Goal: Transaction & Acquisition: Purchase product/service

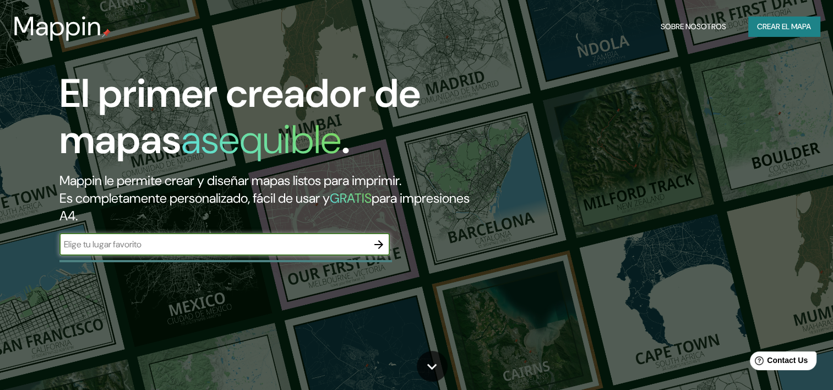
click at [115, 239] on input "text" at bounding box center [213, 244] width 308 height 13
type input "[GEOGRAPHIC_DATA]"
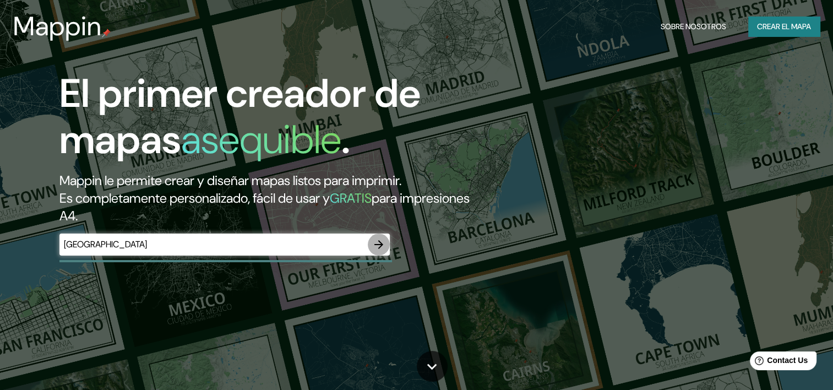
click at [374, 245] on icon "button" at bounding box center [378, 244] width 13 height 13
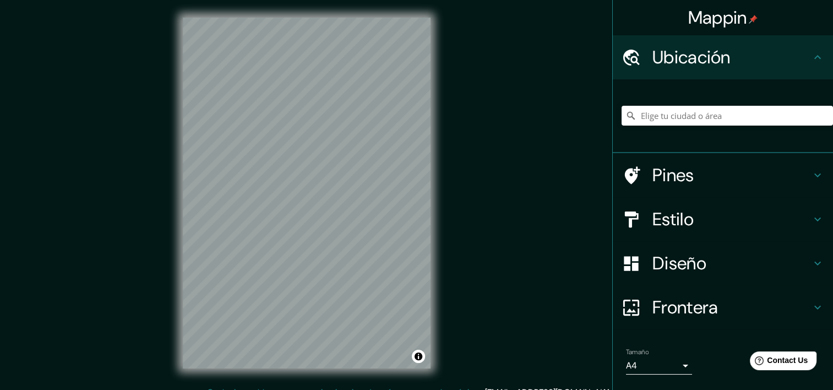
click at [679, 102] on div at bounding box center [728, 115] width 212 height 55
click at [674, 113] on input "Elige tu ciudad o área" at bounding box center [728, 116] width 212 height 20
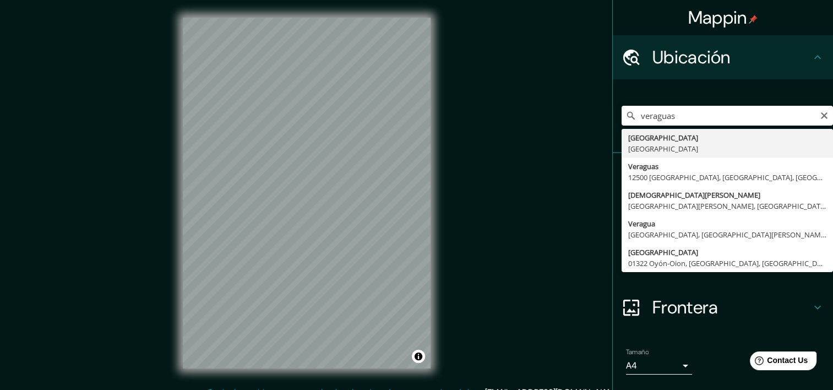
type input "Provincia de Veraguas, Panamá"
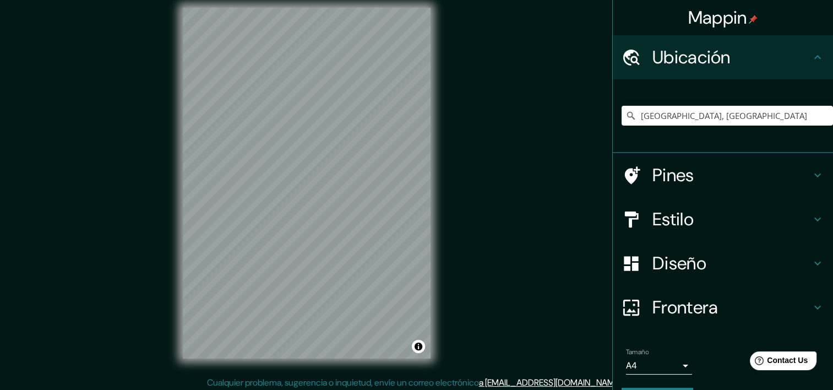
scroll to position [14, 0]
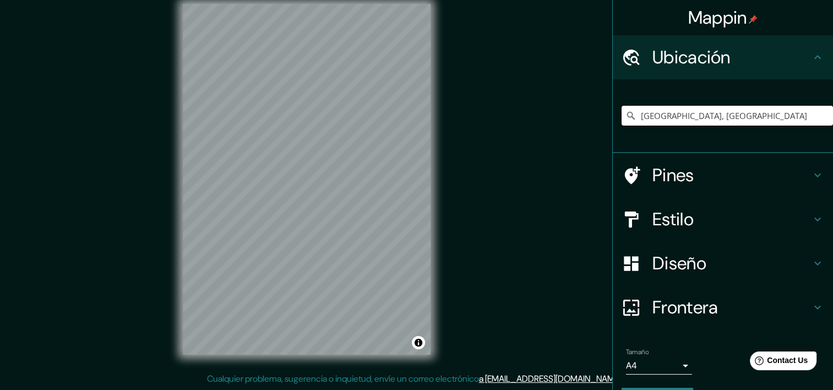
click at [671, 267] on h4 "Diseño" at bounding box center [732, 263] width 159 height 22
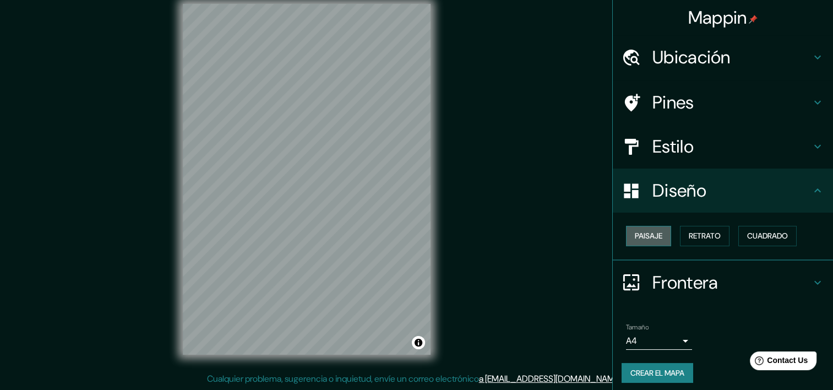
click at [636, 232] on font "Paisaje" at bounding box center [649, 236] width 28 height 14
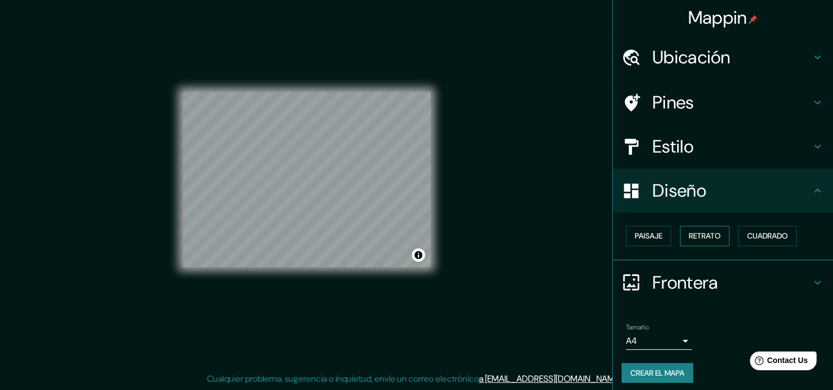
click at [689, 229] on font "Retrato" at bounding box center [705, 236] width 32 height 14
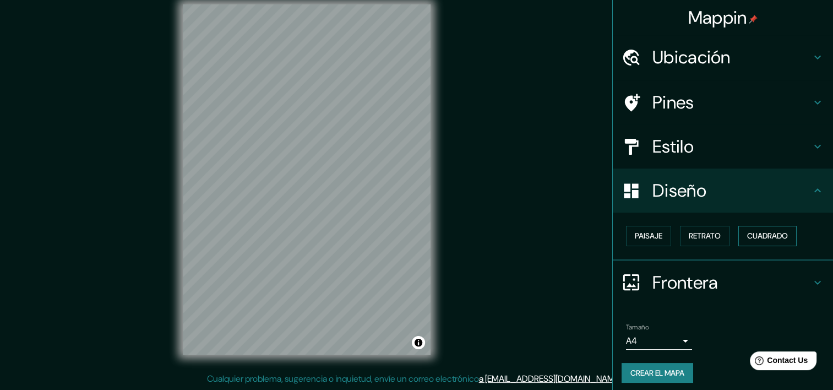
click at [754, 235] on font "Cuadrado" at bounding box center [768, 236] width 41 height 14
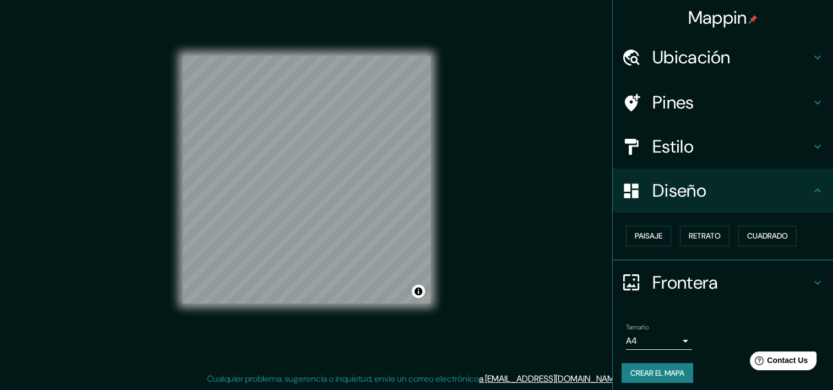
click at [631, 279] on icon at bounding box center [631, 282] width 19 height 19
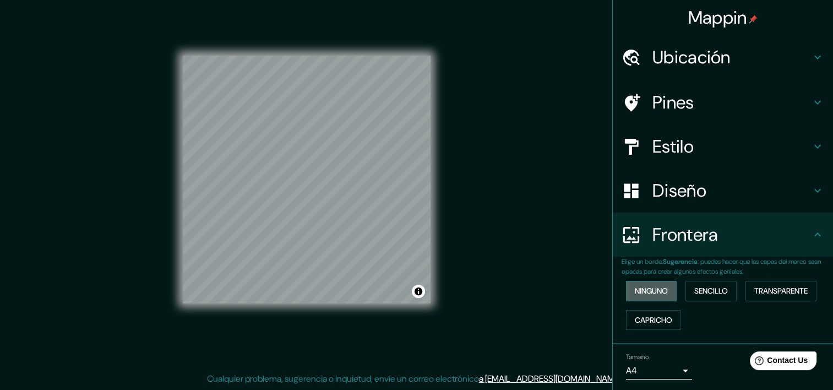
click at [645, 290] on font "Ninguno" at bounding box center [651, 291] width 33 height 14
click at [697, 295] on font "Sencillo" at bounding box center [712, 291] width 34 height 14
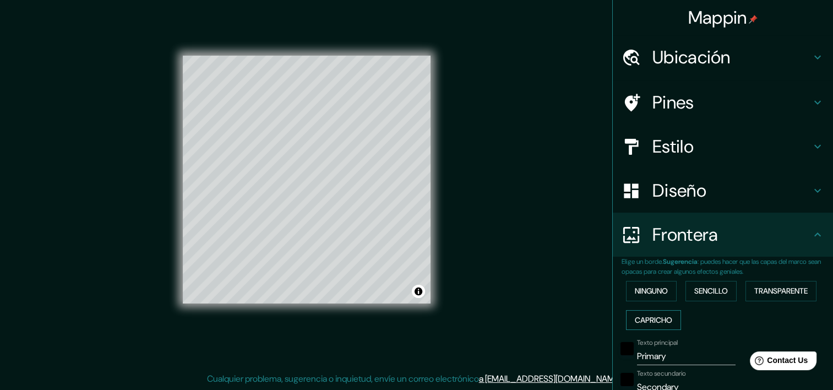
click at [652, 320] on font "Capricho" at bounding box center [653, 320] width 37 height 14
click at [646, 295] on font "Ninguno" at bounding box center [651, 291] width 33 height 14
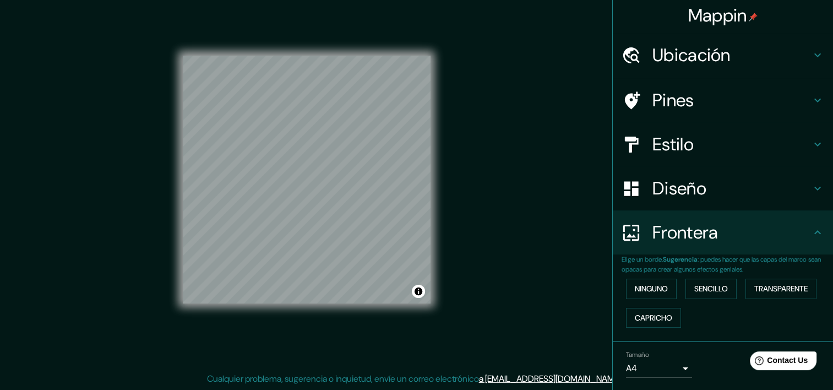
scroll to position [0, 0]
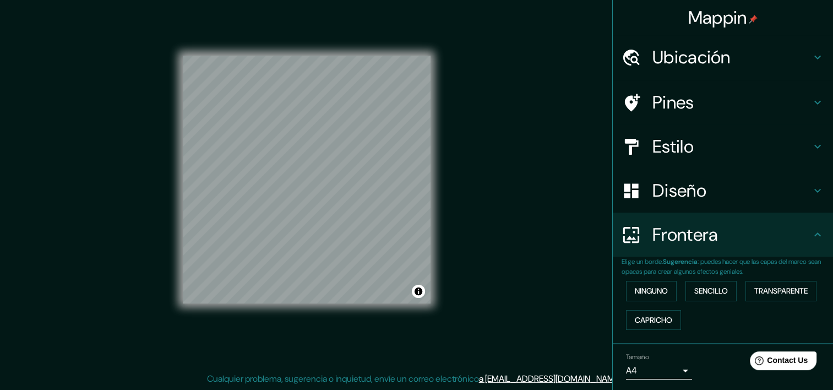
click at [663, 106] on h4 "Pines" at bounding box center [732, 102] width 159 height 22
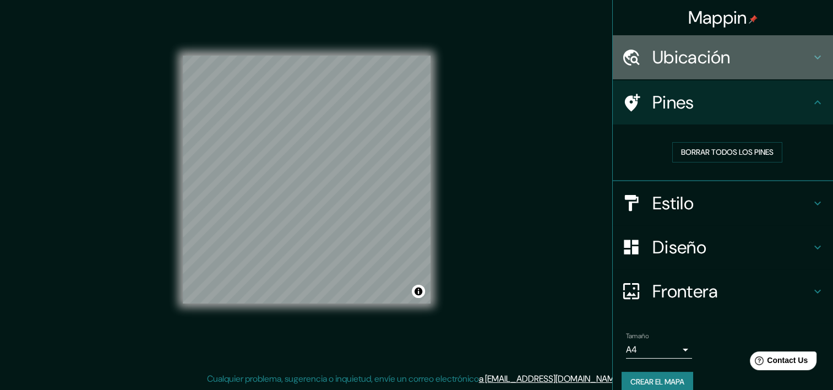
click at [664, 62] on h4 "Ubicación" at bounding box center [732, 57] width 159 height 22
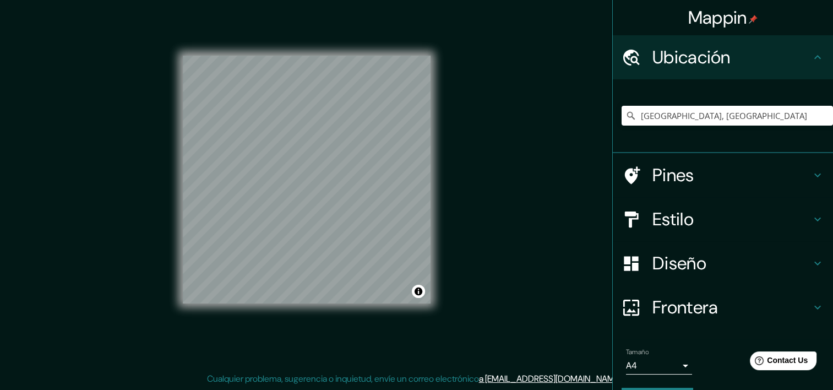
click at [666, 179] on h4 "Pines" at bounding box center [732, 175] width 159 height 22
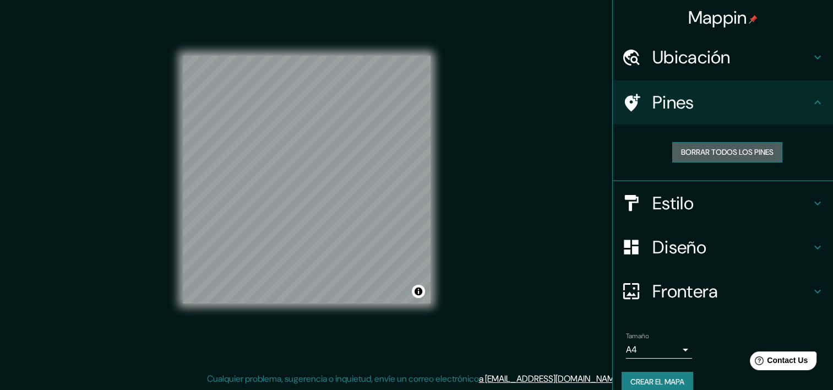
click at [711, 153] on font "Borrar todos los pines" at bounding box center [727, 152] width 93 height 14
click at [707, 154] on font "Borrar todos los pines" at bounding box center [727, 152] width 93 height 14
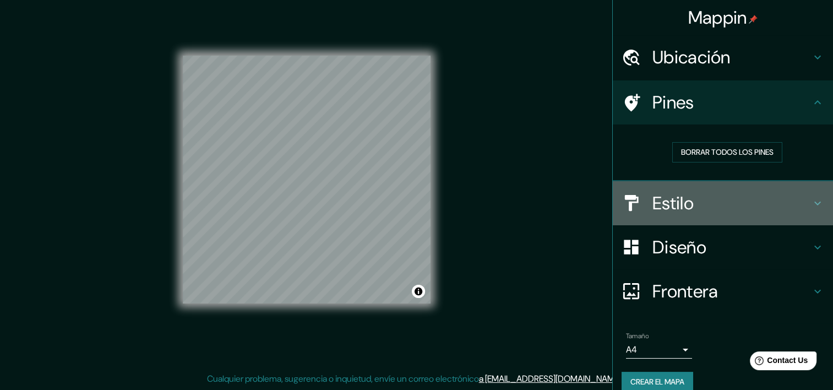
click at [668, 204] on h4 "Estilo" at bounding box center [732, 203] width 159 height 22
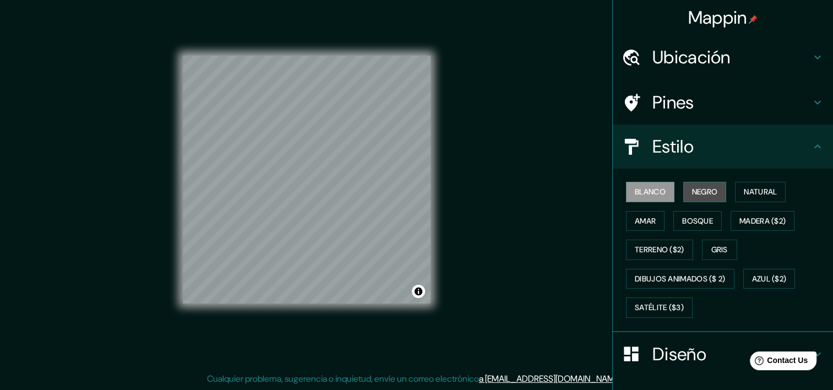
click at [701, 188] on font "Negro" at bounding box center [705, 192] width 26 height 14
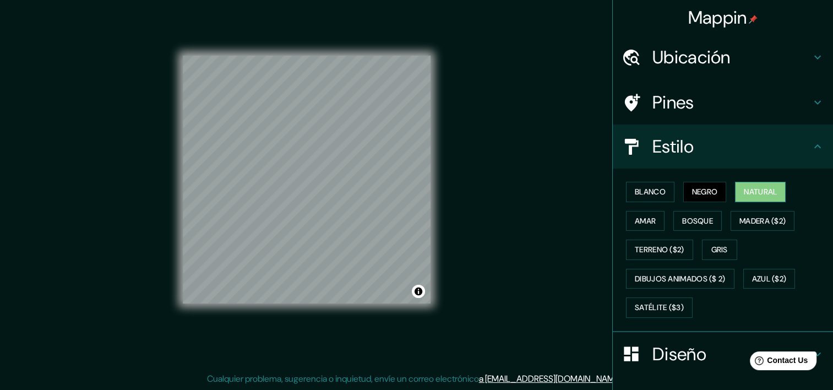
click at [745, 187] on font "Natural" at bounding box center [760, 192] width 33 height 14
click at [692, 193] on font "Negro" at bounding box center [705, 192] width 26 height 14
click at [749, 221] on font "Madera ($2)" at bounding box center [763, 221] width 46 height 14
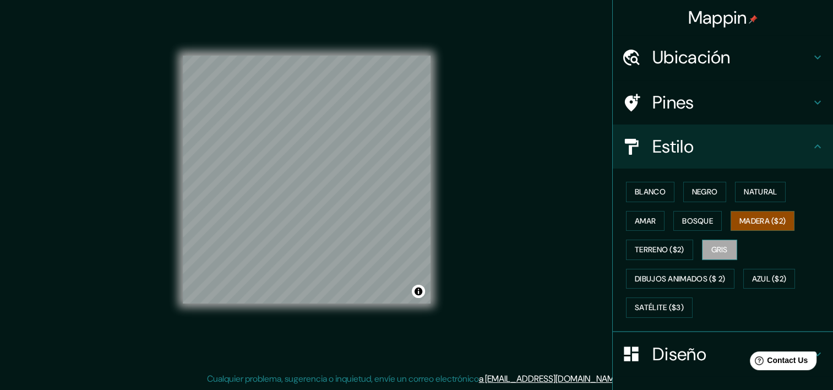
click at [716, 247] on font "Gris" at bounding box center [720, 250] width 17 height 14
click at [662, 253] on font "Terreno ($2)" at bounding box center [660, 250] width 50 height 14
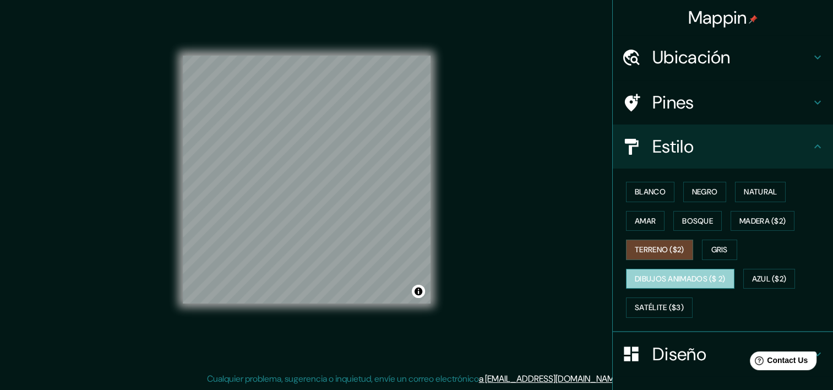
click at [658, 274] on font "Dibujos animados ($ 2)" at bounding box center [680, 279] width 91 height 14
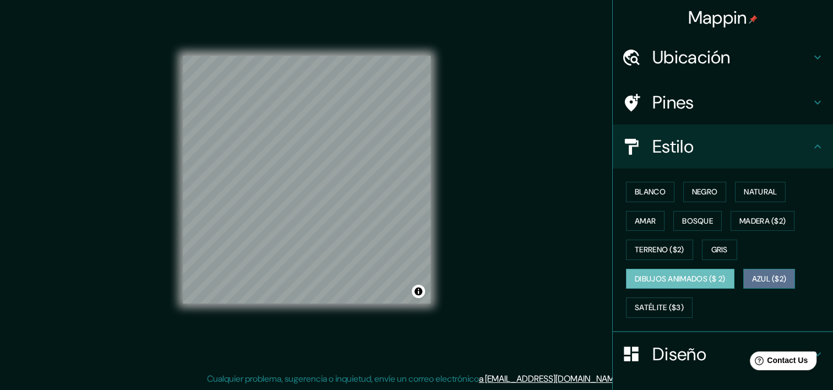
click at [756, 277] on font "Azul ($2)" at bounding box center [769, 279] width 35 height 14
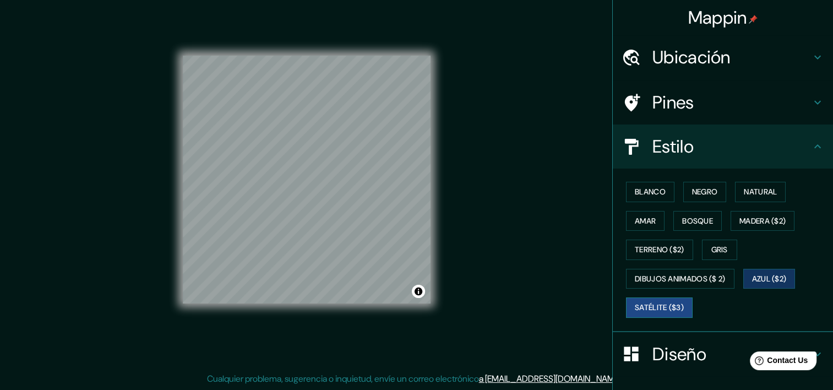
drag, startPoint x: 646, startPoint y: 313, endPoint x: 651, endPoint y: 304, distance: 10.9
click at [648, 311] on button "Satélite ($3)" at bounding box center [659, 307] width 67 height 20
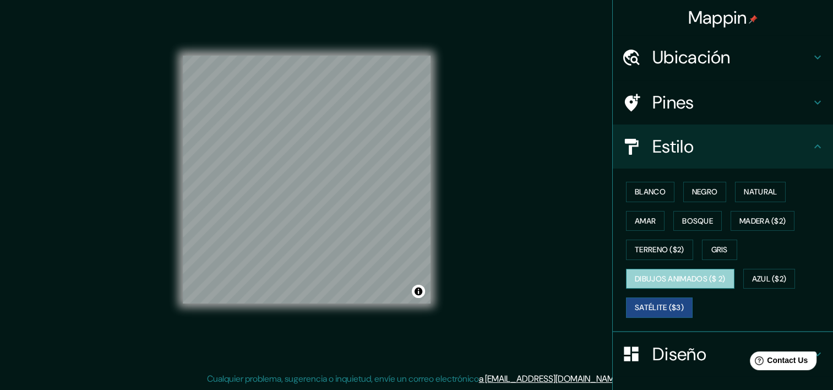
click at [671, 272] on font "Dibujos animados ($ 2)" at bounding box center [680, 279] width 91 height 14
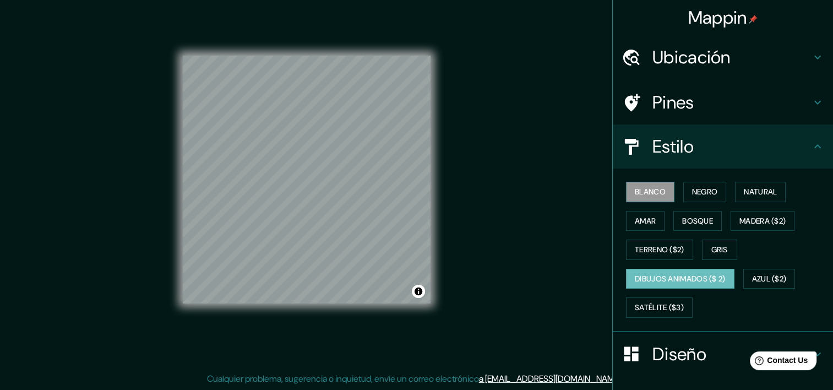
click at [626, 190] on button "Blanco" at bounding box center [650, 192] width 48 height 20
click at [684, 190] on button "Negro" at bounding box center [706, 192] width 44 height 20
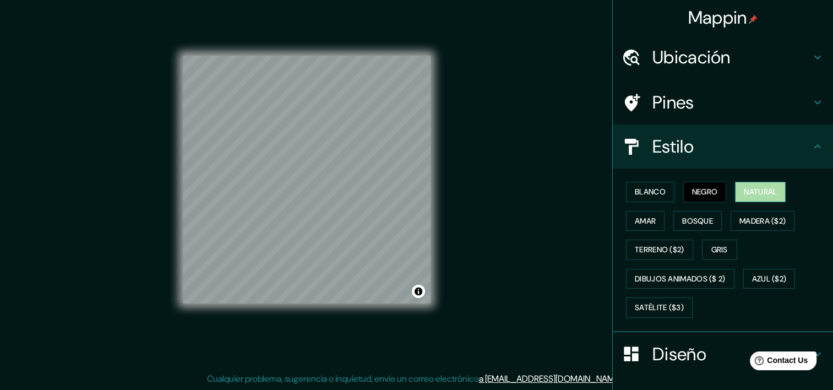
click at [745, 198] on button "Natural" at bounding box center [760, 192] width 51 height 20
drag, startPoint x: 694, startPoint y: 191, endPoint x: 632, endPoint y: 192, distance: 61.7
click at [696, 191] on font "Negro" at bounding box center [705, 192] width 26 height 14
click at [746, 196] on font "Natural" at bounding box center [760, 192] width 33 height 14
click at [648, 250] on font "Terreno ($2)" at bounding box center [660, 250] width 50 height 14
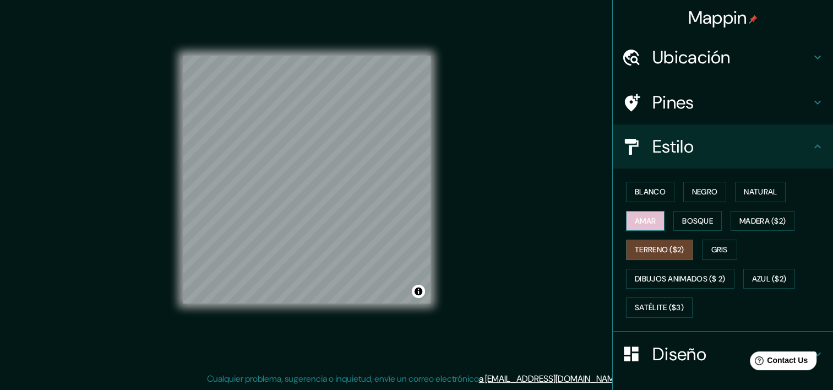
click at [646, 225] on font "Amar" at bounding box center [645, 221] width 21 height 14
click at [758, 144] on h4 "Estilo" at bounding box center [732, 147] width 159 height 22
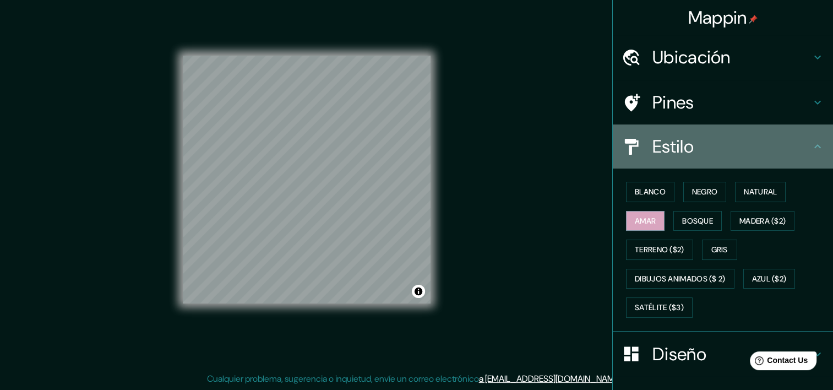
click at [757, 144] on h4 "Estilo" at bounding box center [732, 147] width 159 height 22
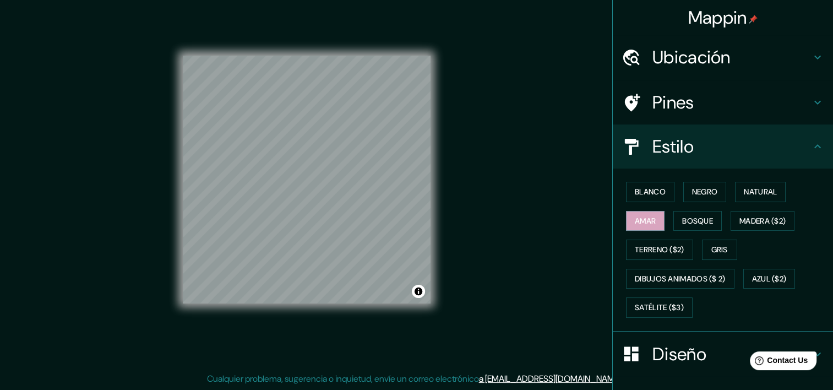
click at [815, 148] on icon at bounding box center [817, 146] width 13 height 13
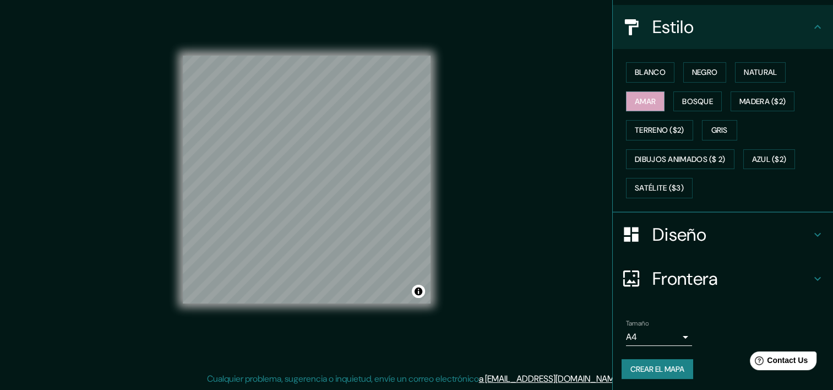
click at [678, 246] on div "Diseño" at bounding box center [723, 235] width 220 height 44
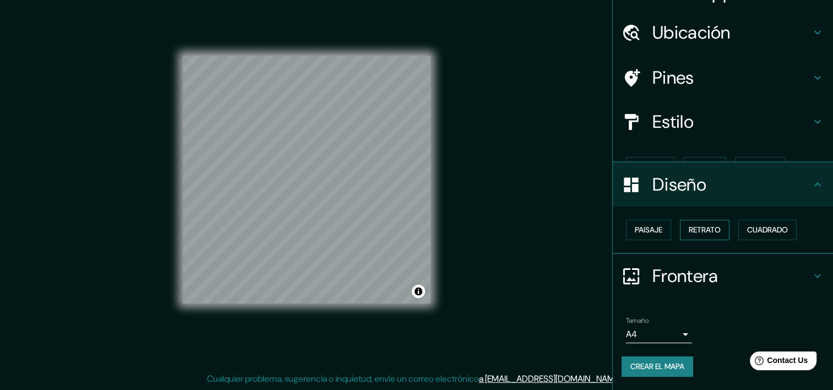
scroll to position [5, 0]
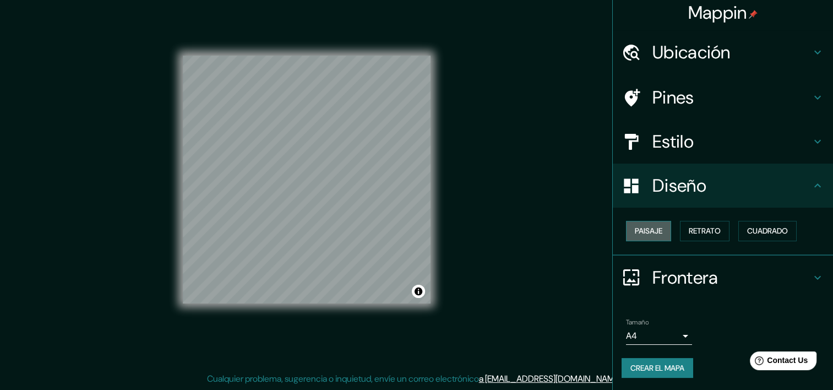
click at [649, 226] on font "Paisaje" at bounding box center [649, 231] width 28 height 14
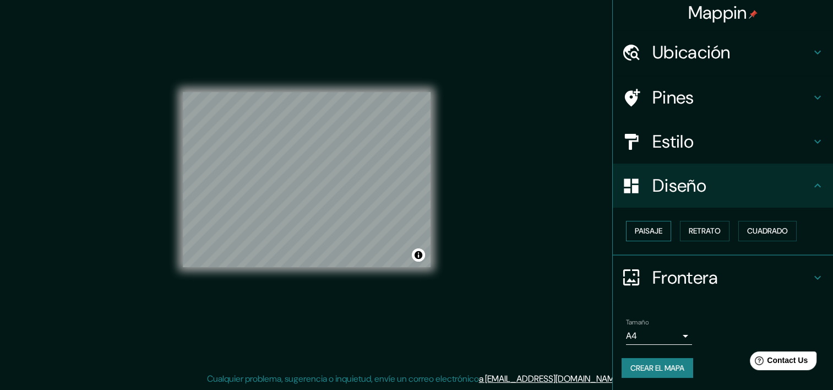
click at [635, 226] on font "Paisaje" at bounding box center [649, 231] width 28 height 14
click at [707, 236] on font "Retrato" at bounding box center [705, 231] width 32 height 14
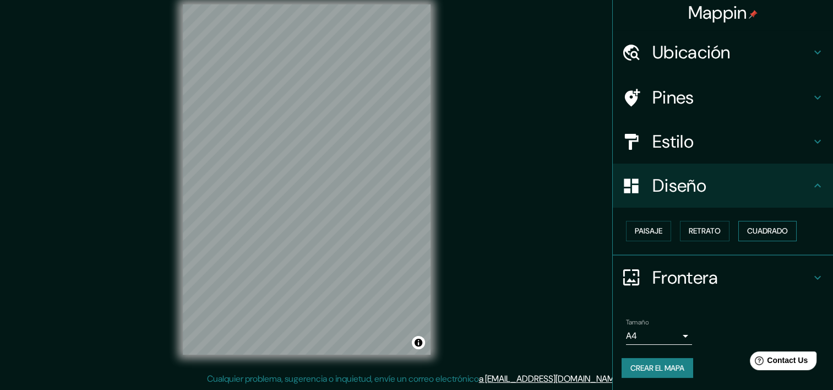
click at [771, 237] on button "Cuadrado" at bounding box center [768, 231] width 58 height 20
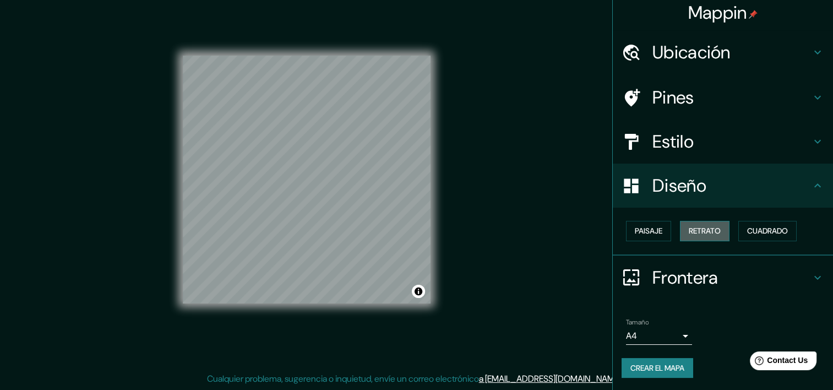
click at [689, 232] on font "Retrato" at bounding box center [705, 231] width 32 height 14
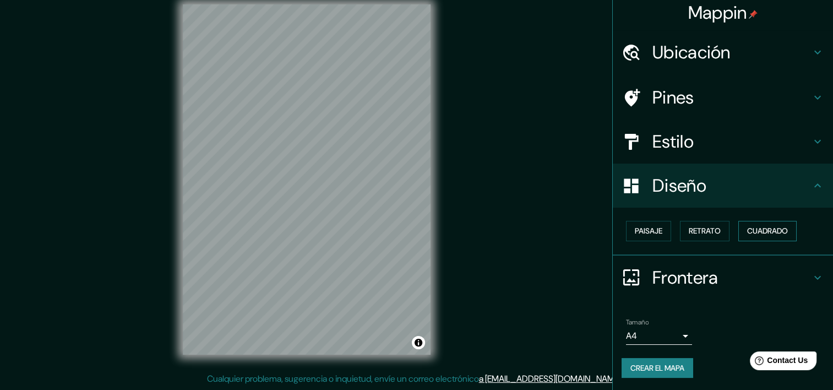
click at [769, 234] on font "Cuadrado" at bounding box center [768, 231] width 41 height 14
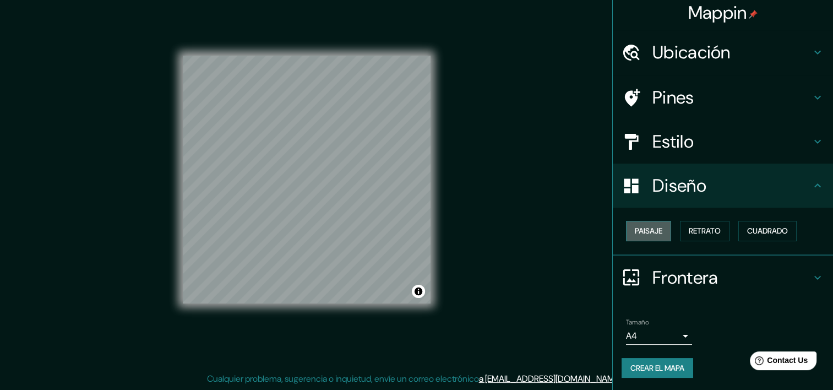
click at [643, 234] on font "Paisaje" at bounding box center [649, 231] width 28 height 14
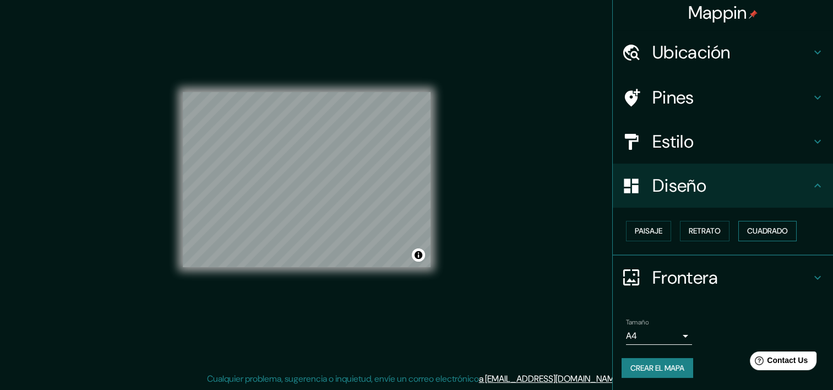
click at [764, 229] on font "Cuadrado" at bounding box center [768, 231] width 41 height 14
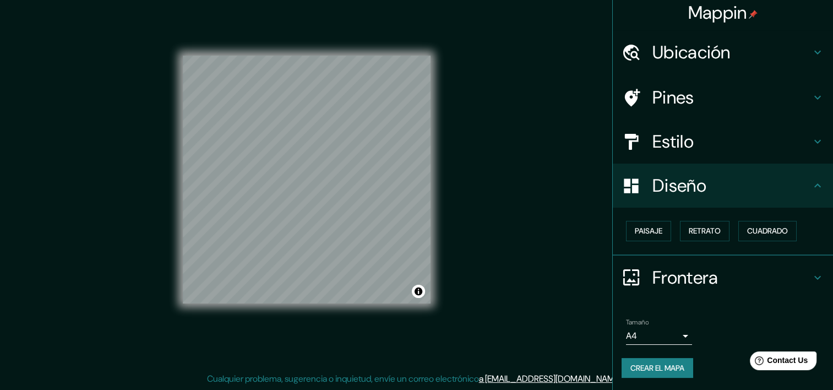
click at [734, 264] on div "Frontera" at bounding box center [723, 278] width 220 height 44
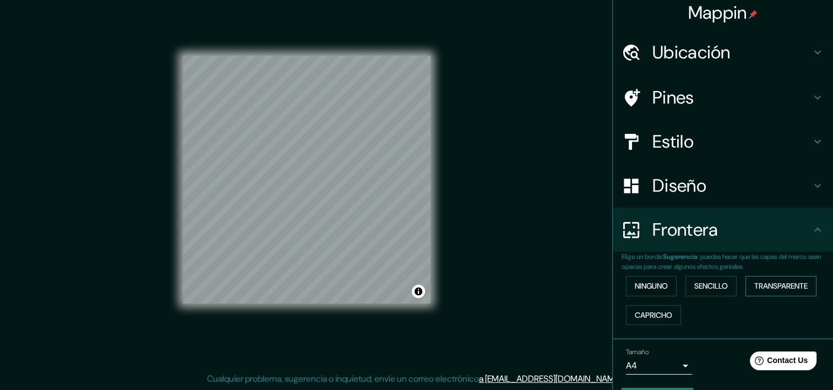
click at [773, 286] on font "Transparente" at bounding box center [781, 286] width 53 height 14
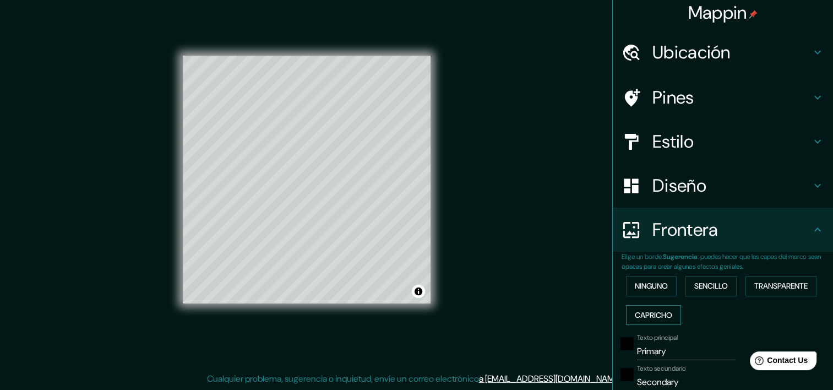
click at [650, 311] on font "Capricho" at bounding box center [653, 315] width 37 height 14
click at [769, 283] on font "Transparente" at bounding box center [781, 286] width 53 height 14
click at [648, 288] on font "Ninguno" at bounding box center [651, 286] width 33 height 14
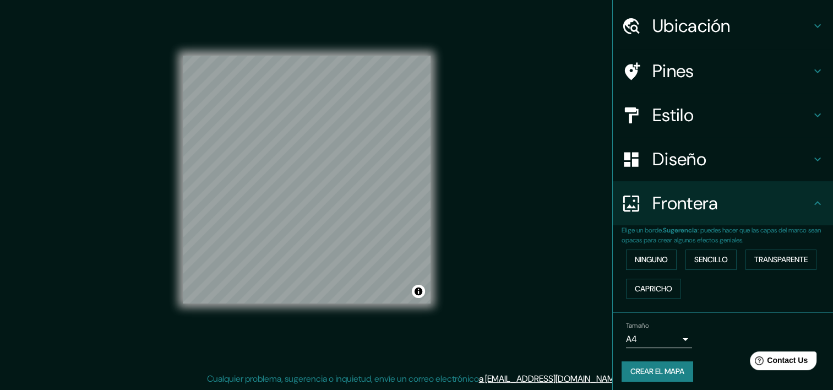
scroll to position [35, 0]
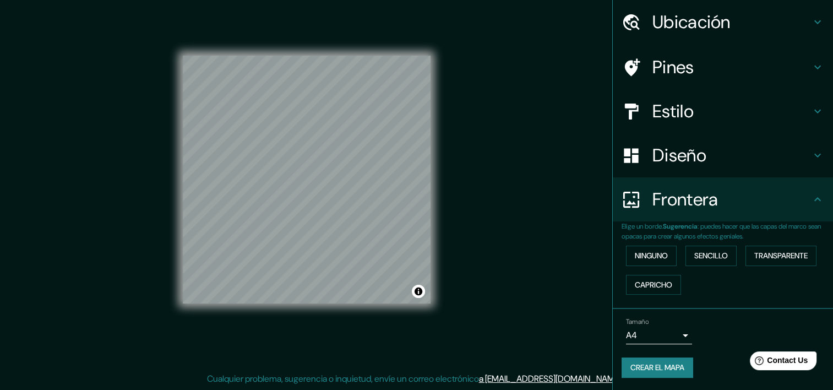
click at [662, 340] on body "Mappin Ubicación Provincia de Veraguas, Panamá Pines Estilo Diseño Frontera Eli…" at bounding box center [416, 181] width 833 height 390
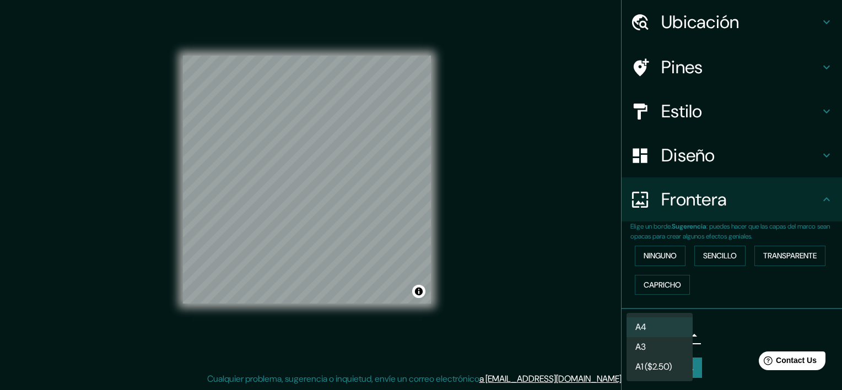
click at [742, 317] on div at bounding box center [421, 195] width 842 height 390
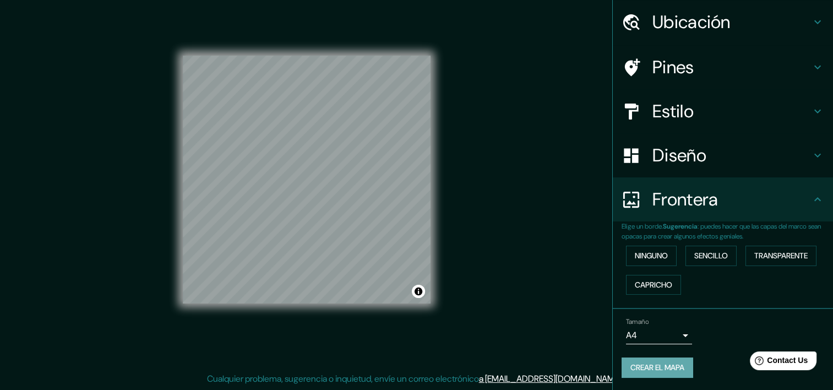
click at [671, 370] on font "Crear el mapa" at bounding box center [658, 368] width 54 height 14
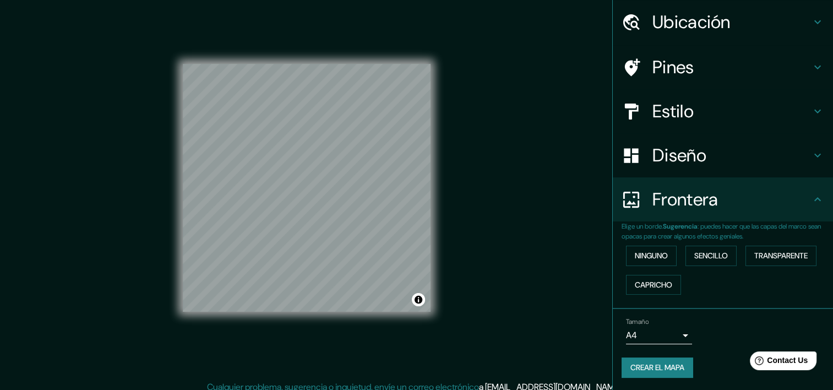
scroll to position [14, 0]
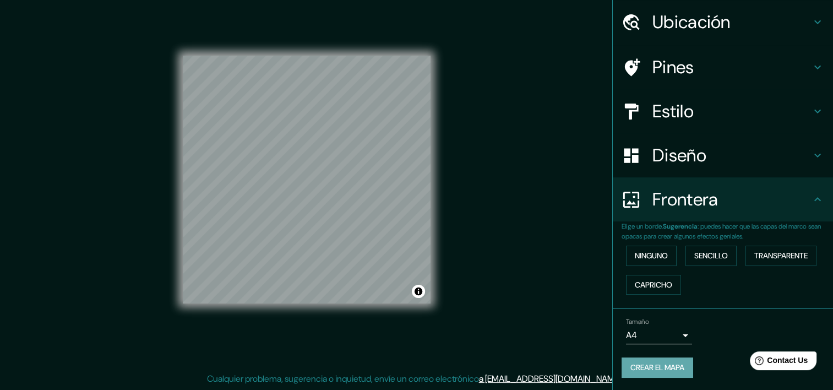
click at [649, 362] on font "Crear el mapa" at bounding box center [658, 368] width 54 height 14
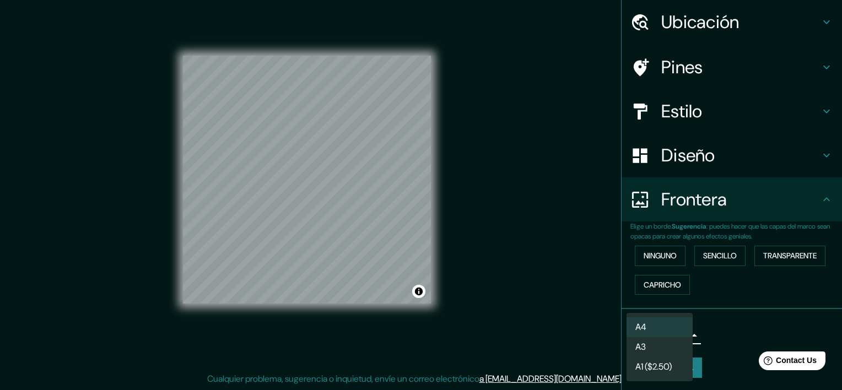
click at [680, 330] on body "Mappin Ubicación Provincia de Veraguas, Panamá Pines Estilo Diseño Frontera Eli…" at bounding box center [421, 181] width 842 height 390
click at [675, 343] on li "A3" at bounding box center [659, 347] width 66 height 20
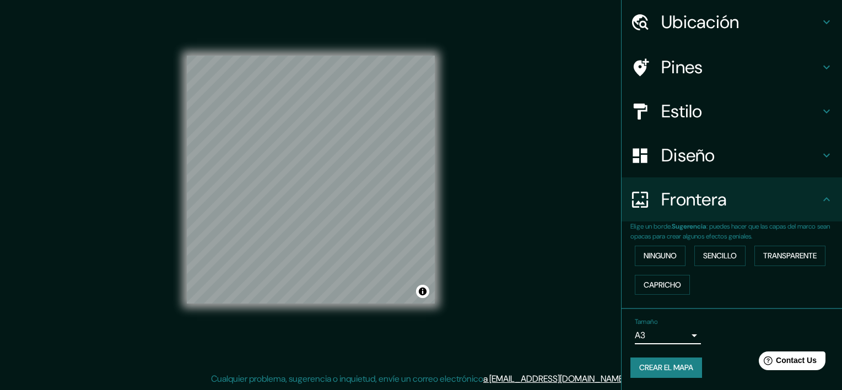
click at [675, 337] on body "Mappin Ubicación Provincia de Veraguas, Panamá Pines Estilo Diseño Frontera Eli…" at bounding box center [421, 181] width 842 height 390
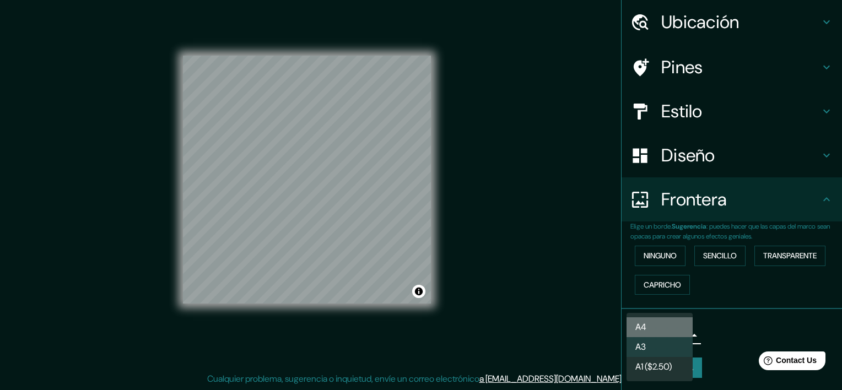
click at [658, 320] on li "A4" at bounding box center [659, 327] width 66 height 20
type input "single"
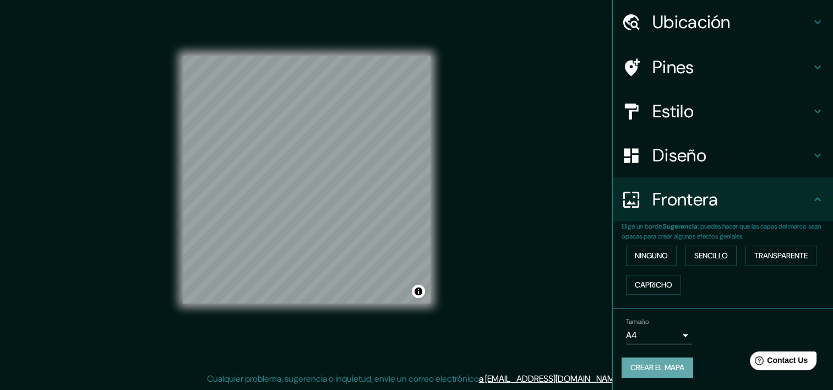
click at [654, 365] on font "Crear el mapa" at bounding box center [658, 368] width 54 height 14
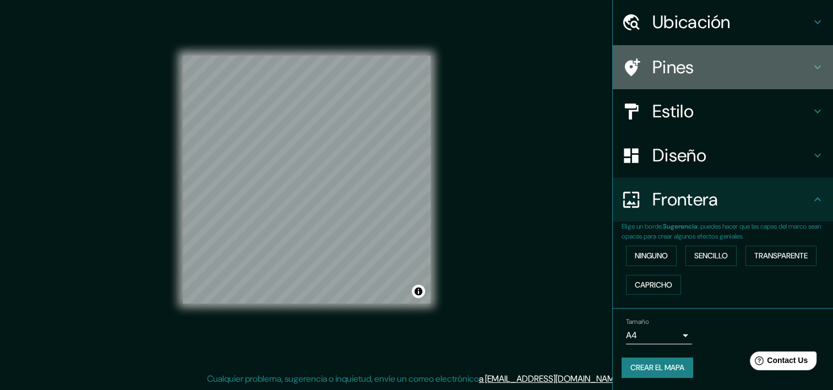
click at [687, 54] on div "Pines" at bounding box center [723, 67] width 220 height 44
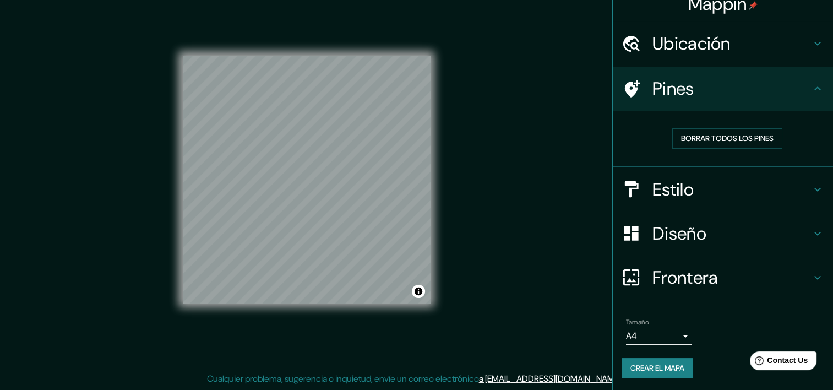
click at [694, 48] on h4 "Ubicación" at bounding box center [732, 44] width 159 height 22
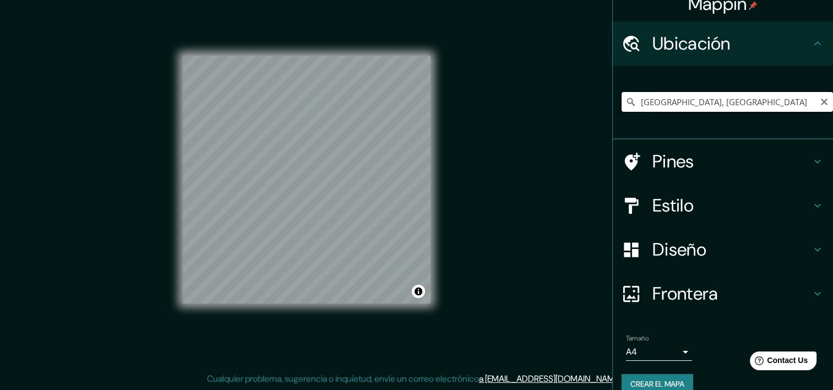
click at [707, 99] on input "Provincia de Veraguas, Panamá" at bounding box center [728, 102] width 212 height 20
click at [820, 105] on icon "Claro" at bounding box center [824, 102] width 9 height 9
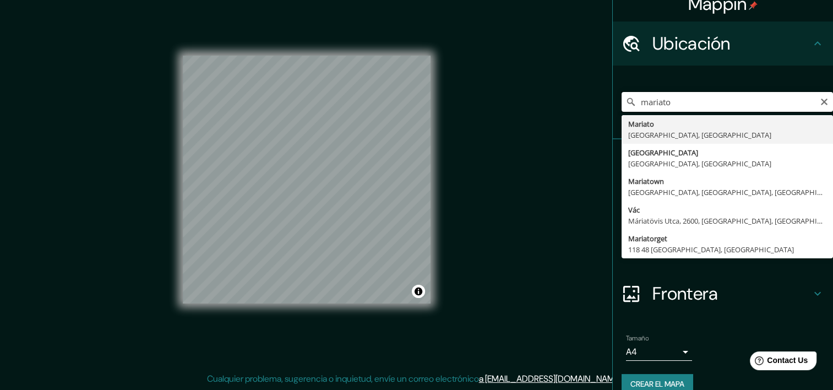
drag, startPoint x: 668, startPoint y: 103, endPoint x: 557, endPoint y: 104, distance: 110.7
click at [558, 104] on div "Mappin Ubicación mariato Mariato Provincia de Veraguas, Panamá Dubnica nad Váho…" at bounding box center [416, 188] width 833 height 404
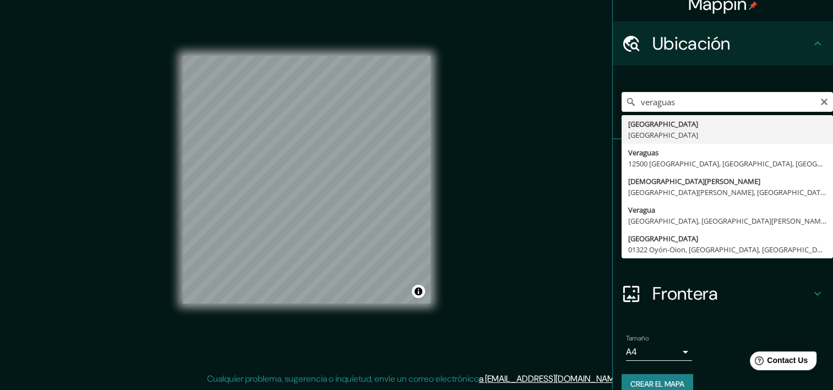
type input "Provincia de Veraguas, Panamá"
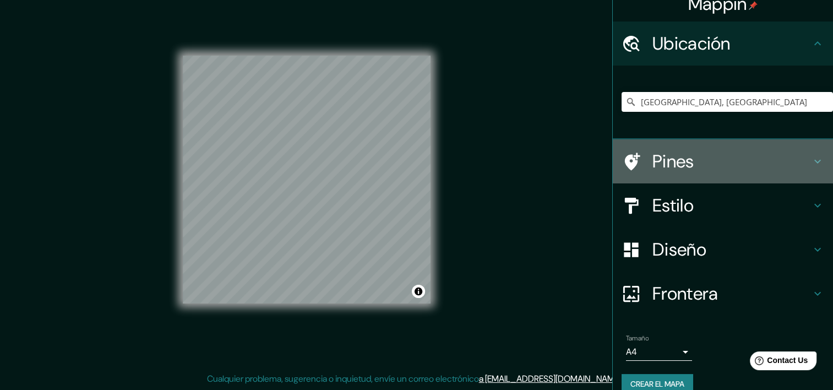
click at [717, 172] on div "Pines" at bounding box center [723, 161] width 220 height 44
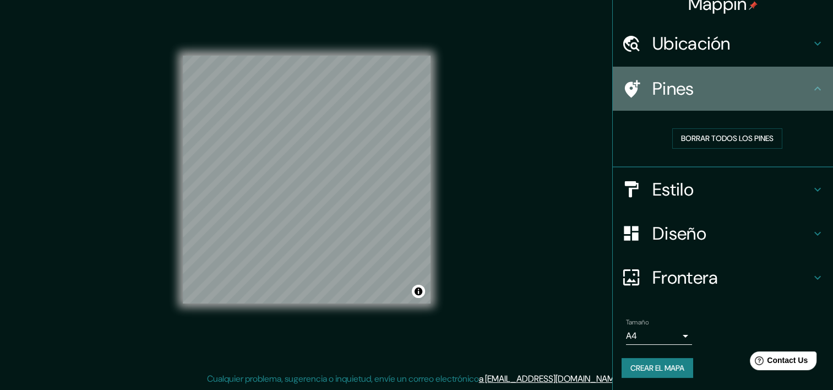
click at [708, 95] on h4 "Pines" at bounding box center [732, 89] width 159 height 22
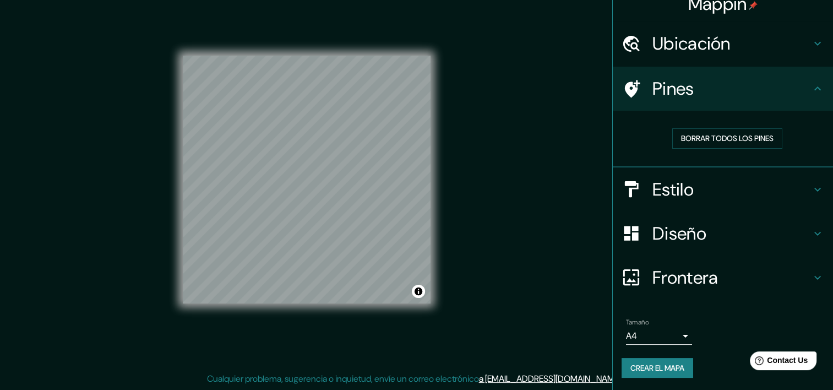
click at [695, 199] on div "Estilo" at bounding box center [723, 189] width 220 height 44
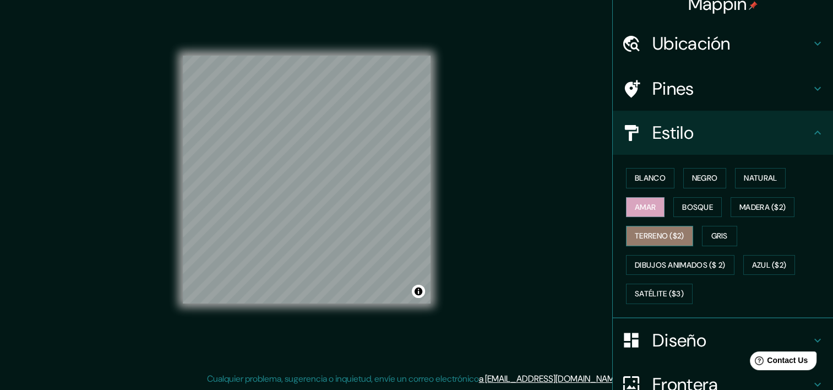
click at [663, 231] on font "Terreno ($2)" at bounding box center [660, 236] width 50 height 14
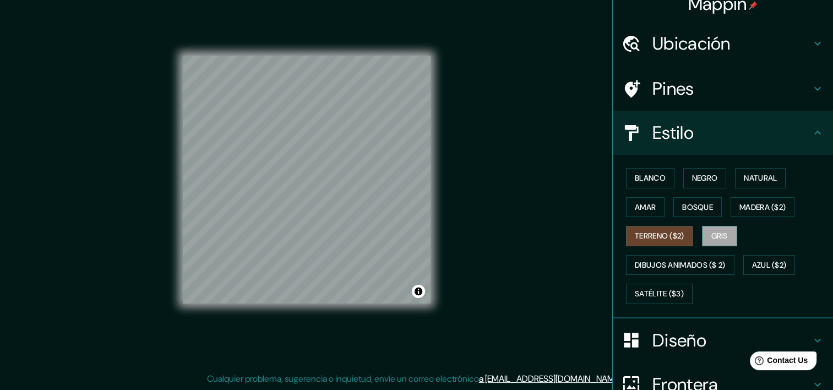
click at [712, 231] on font "Gris" at bounding box center [720, 236] width 17 height 14
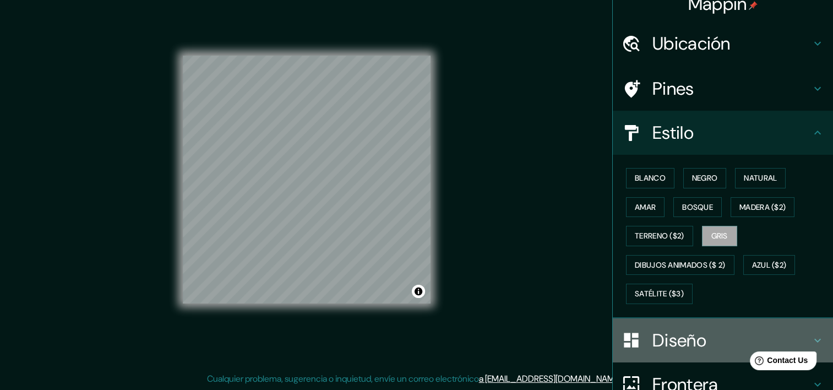
click at [669, 329] on h4 "Diseño" at bounding box center [732, 340] width 159 height 22
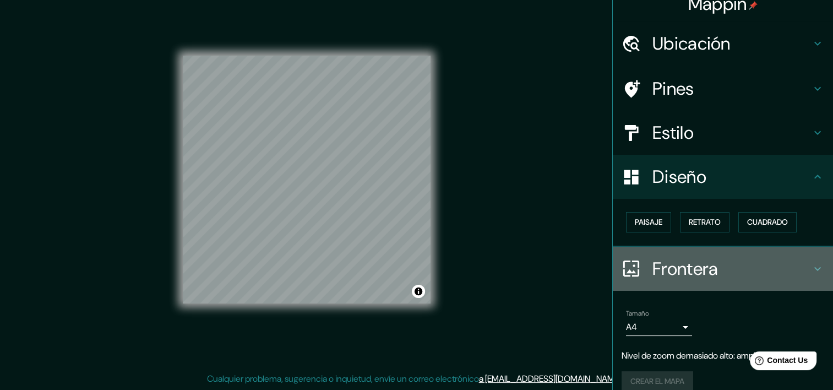
click at [624, 280] on div "Frontera" at bounding box center [723, 269] width 220 height 44
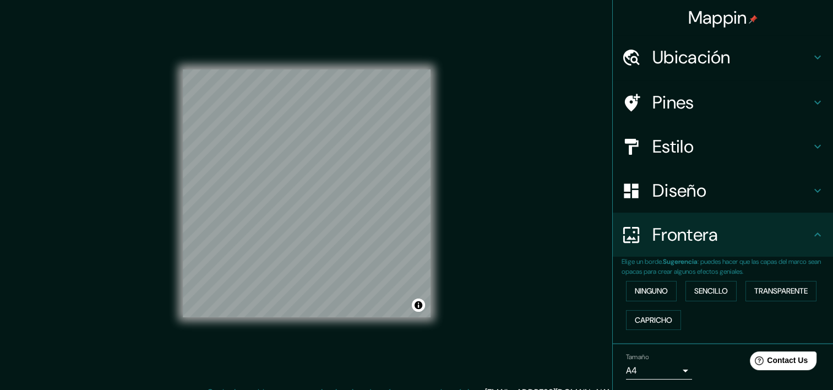
scroll to position [0, 0]
drag, startPoint x: 693, startPoint y: 75, endPoint x: 687, endPoint y: 77, distance: 5.8
click at [689, 76] on div "Ubicación" at bounding box center [723, 57] width 220 height 44
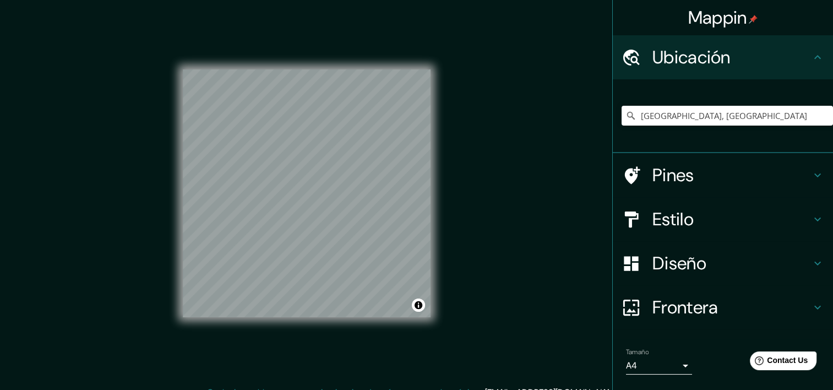
click at [717, 186] on div "Pines" at bounding box center [723, 175] width 220 height 44
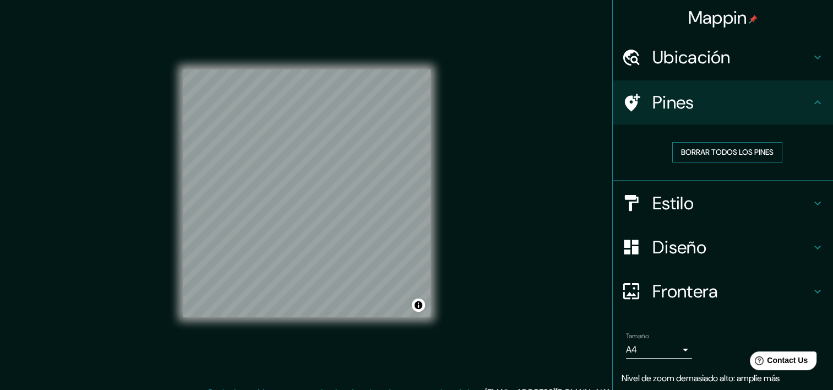
click at [725, 154] on font "Borrar todos los pines" at bounding box center [727, 152] width 93 height 14
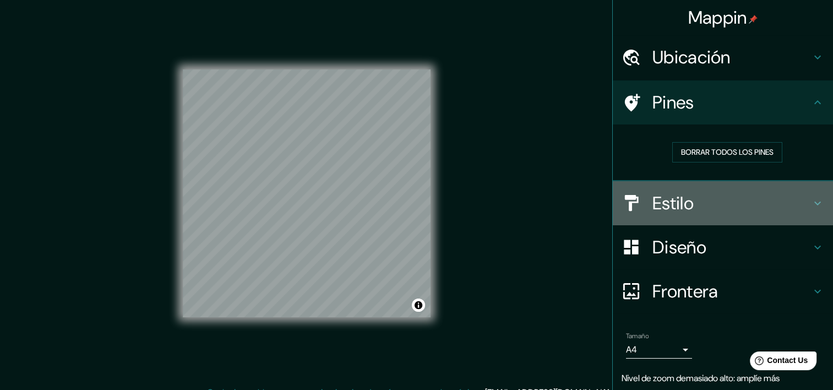
click at [715, 202] on h4 "Estilo" at bounding box center [732, 203] width 159 height 22
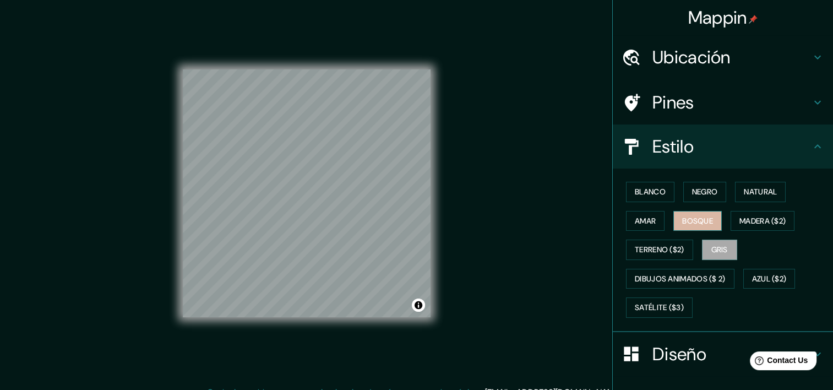
click at [684, 224] on font "Bosque" at bounding box center [698, 221] width 31 height 14
click at [639, 225] on font "Amar" at bounding box center [645, 221] width 21 height 14
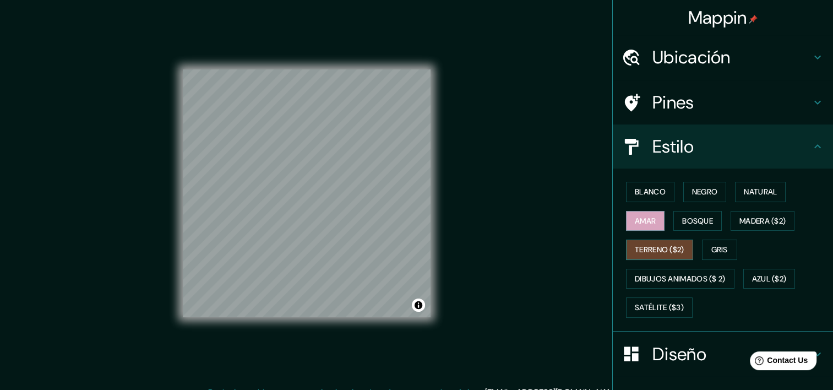
click at [635, 250] on font "Terreno ($2)" at bounding box center [660, 250] width 50 height 14
click at [639, 190] on font "Blanco" at bounding box center [650, 192] width 31 height 14
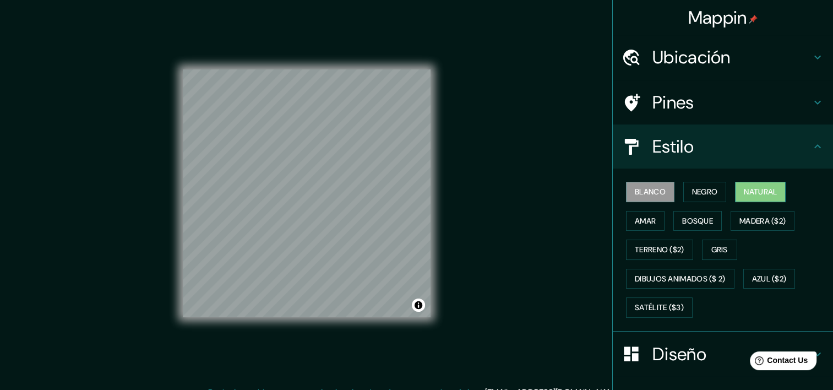
click at [765, 188] on font "Natural" at bounding box center [760, 192] width 33 height 14
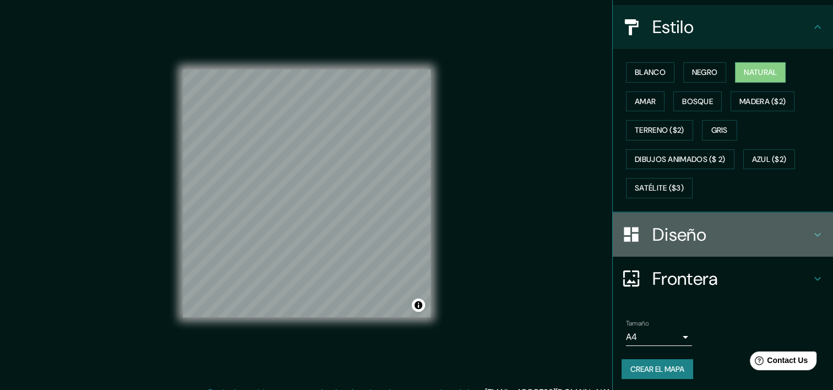
click at [689, 235] on h4 "Diseño" at bounding box center [732, 235] width 159 height 22
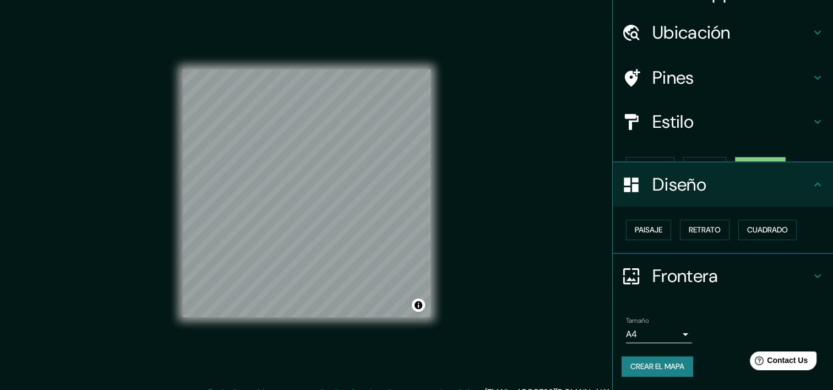
scroll to position [5, 0]
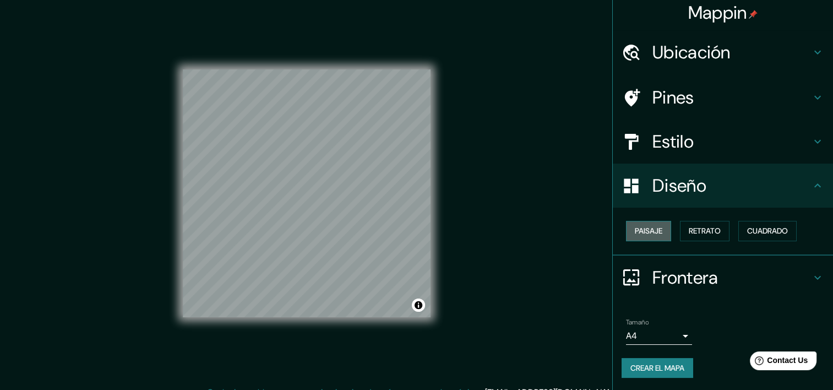
click at [635, 232] on font "Paisaje" at bounding box center [649, 231] width 28 height 14
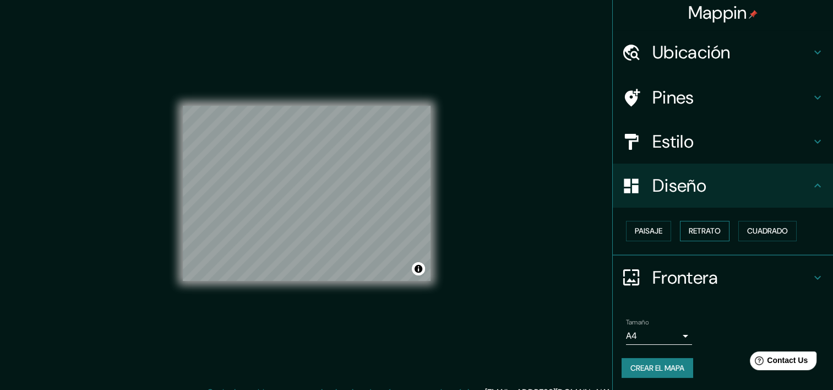
click at [692, 227] on font "Retrato" at bounding box center [705, 231] width 32 height 14
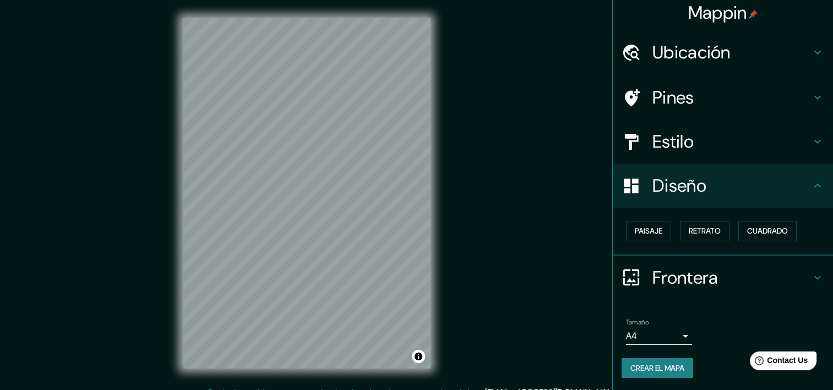
click at [292, 389] on html "Mappin Ubicación Provincia de Veraguas, Panamá Pines Estilo Diseño Paisaje Retr…" at bounding box center [416, 195] width 833 height 390
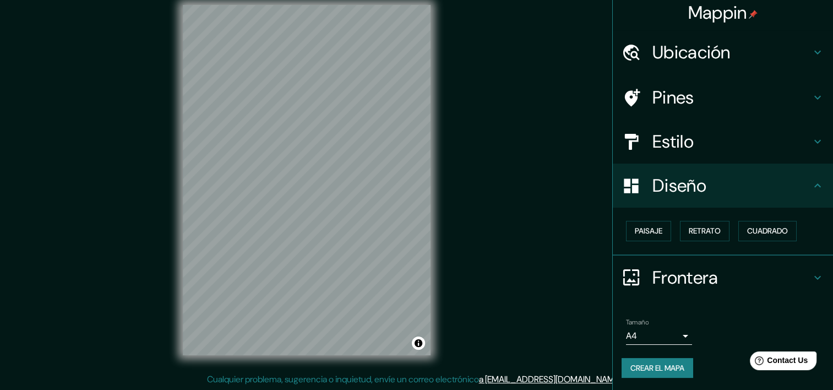
scroll to position [14, 0]
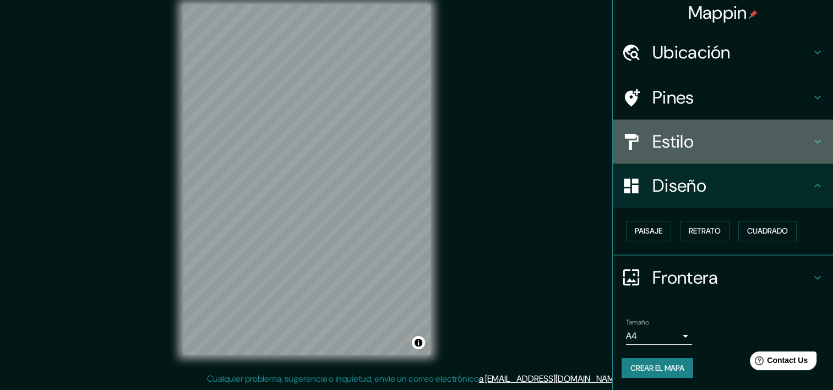
click at [680, 136] on h4 "Estilo" at bounding box center [732, 142] width 159 height 22
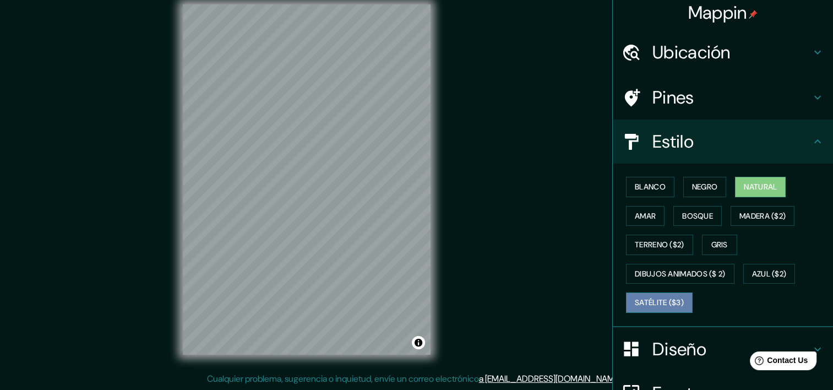
click at [643, 302] on font "Satélite ($3)" at bounding box center [659, 303] width 49 height 14
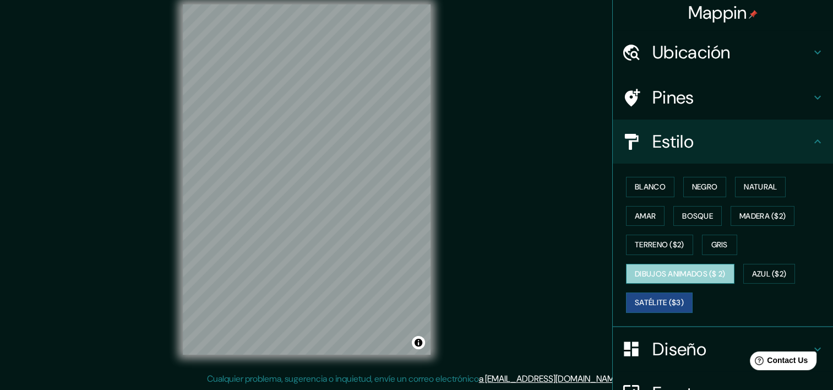
click at [652, 269] on font "Dibujos animados ($ 2)" at bounding box center [680, 274] width 91 height 14
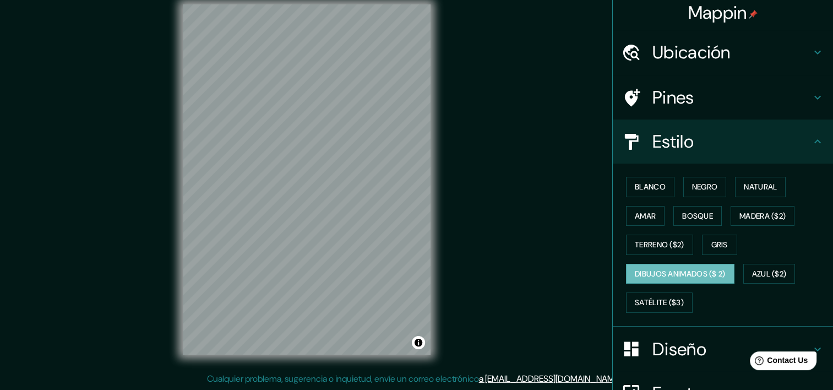
click at [787, 260] on div "Blanco Negro Natural Amar Bosque Madera ($2) Terreno ($2) Gris Dibujos animados…" at bounding box center [728, 244] width 212 height 145
click at [773, 274] on font "Azul ($2)" at bounding box center [769, 274] width 35 height 14
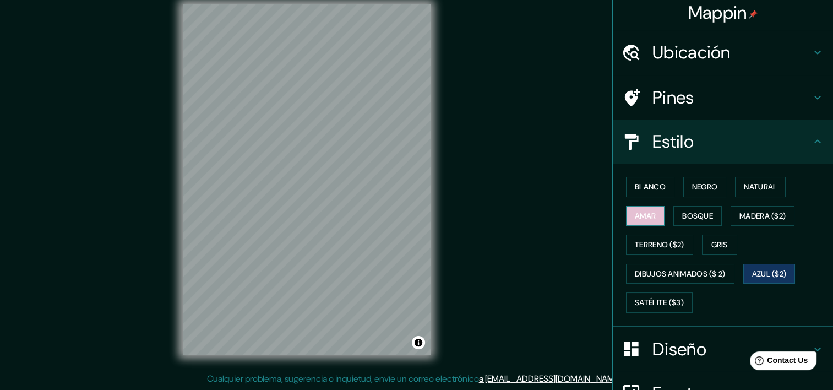
click at [639, 220] on font "Amar" at bounding box center [645, 216] width 21 height 14
click at [635, 180] on font "Blanco" at bounding box center [650, 187] width 31 height 14
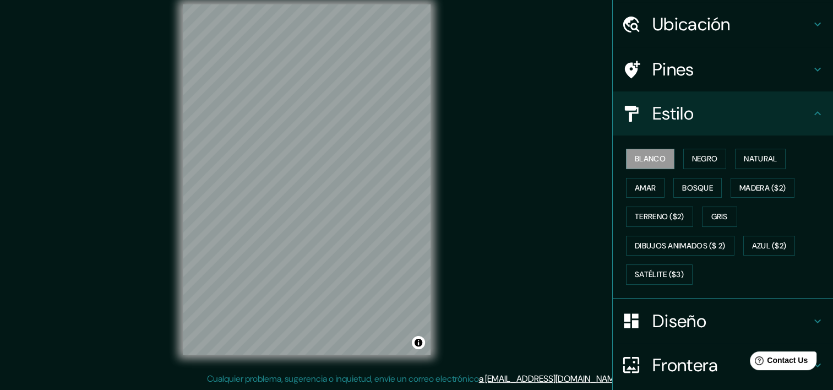
scroll to position [120, 0]
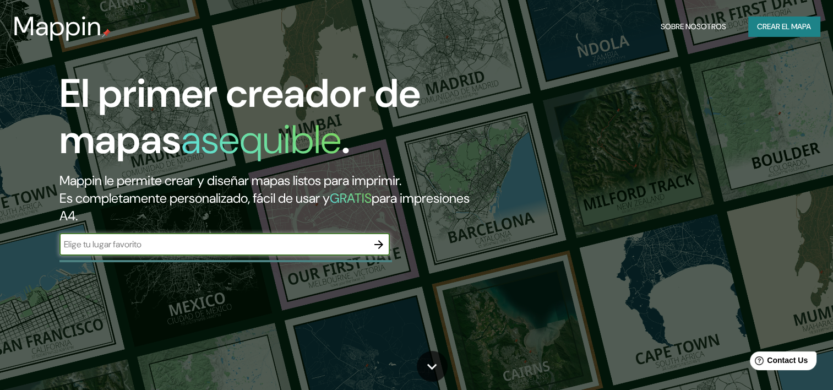
click at [205, 240] on input "text" at bounding box center [213, 244] width 308 height 13
